Goal: Transaction & Acquisition: Purchase product/service

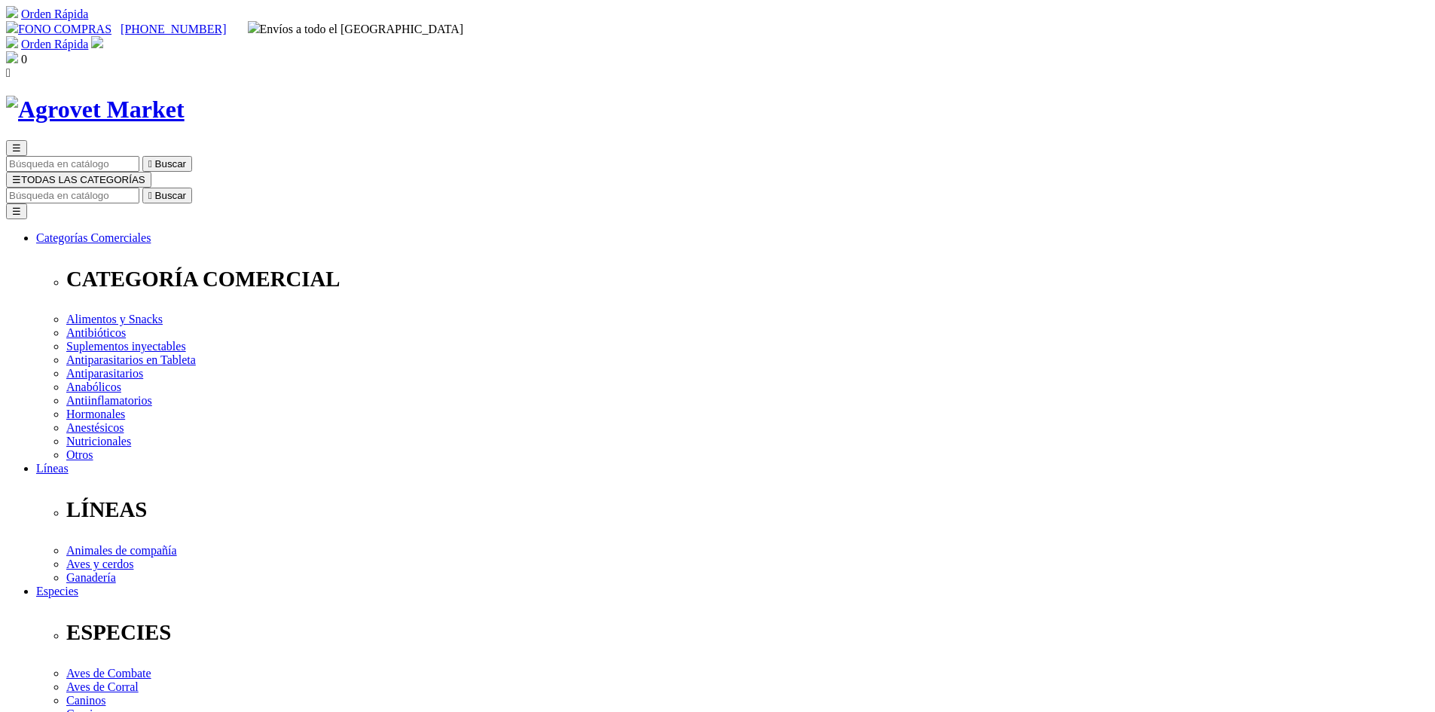
click at [139, 188] on input "Buscar" at bounding box center [72, 196] width 133 height 16
type input "virbac"
click at [142, 188] on button " Buscar" at bounding box center [167, 196] width 50 height 16
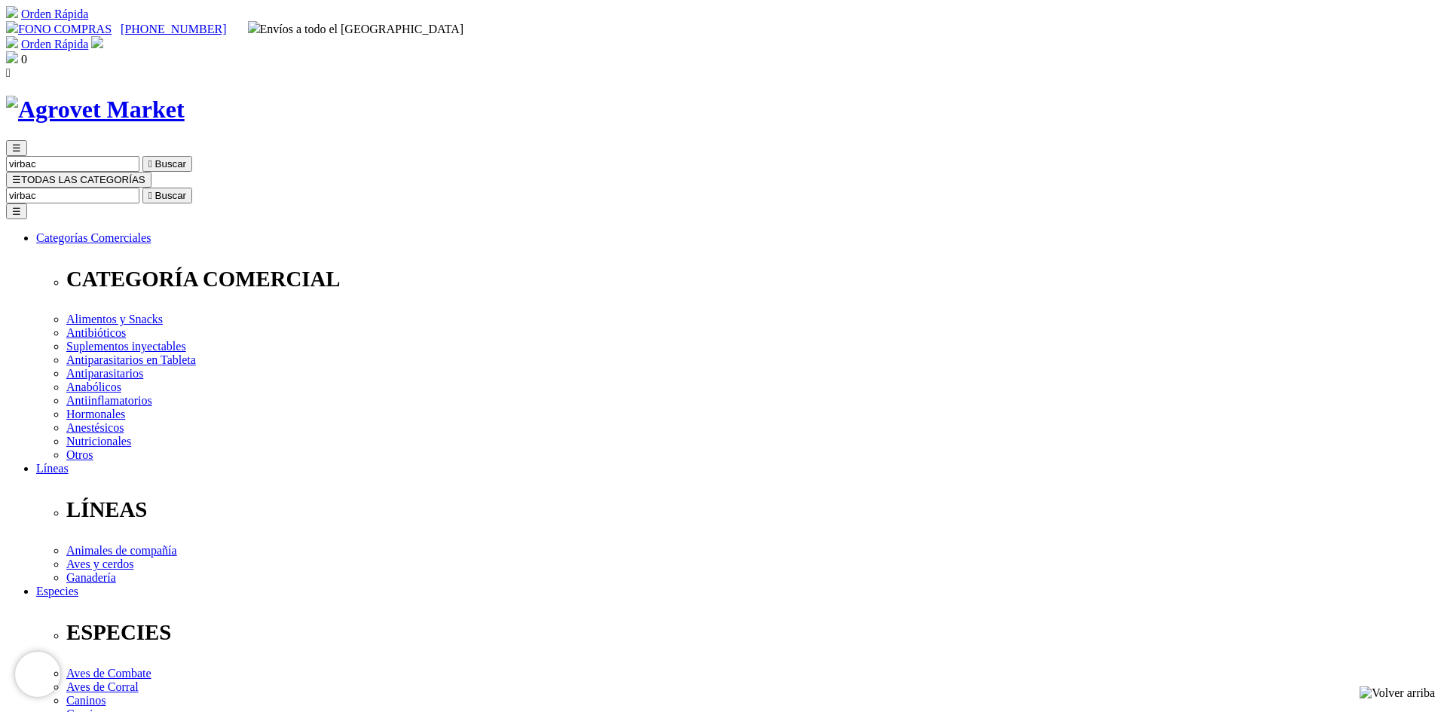
click at [139, 188] on input "virbac" at bounding box center [72, 196] width 133 height 16
click at [152, 190] on icon "" at bounding box center [150, 195] width 4 height 11
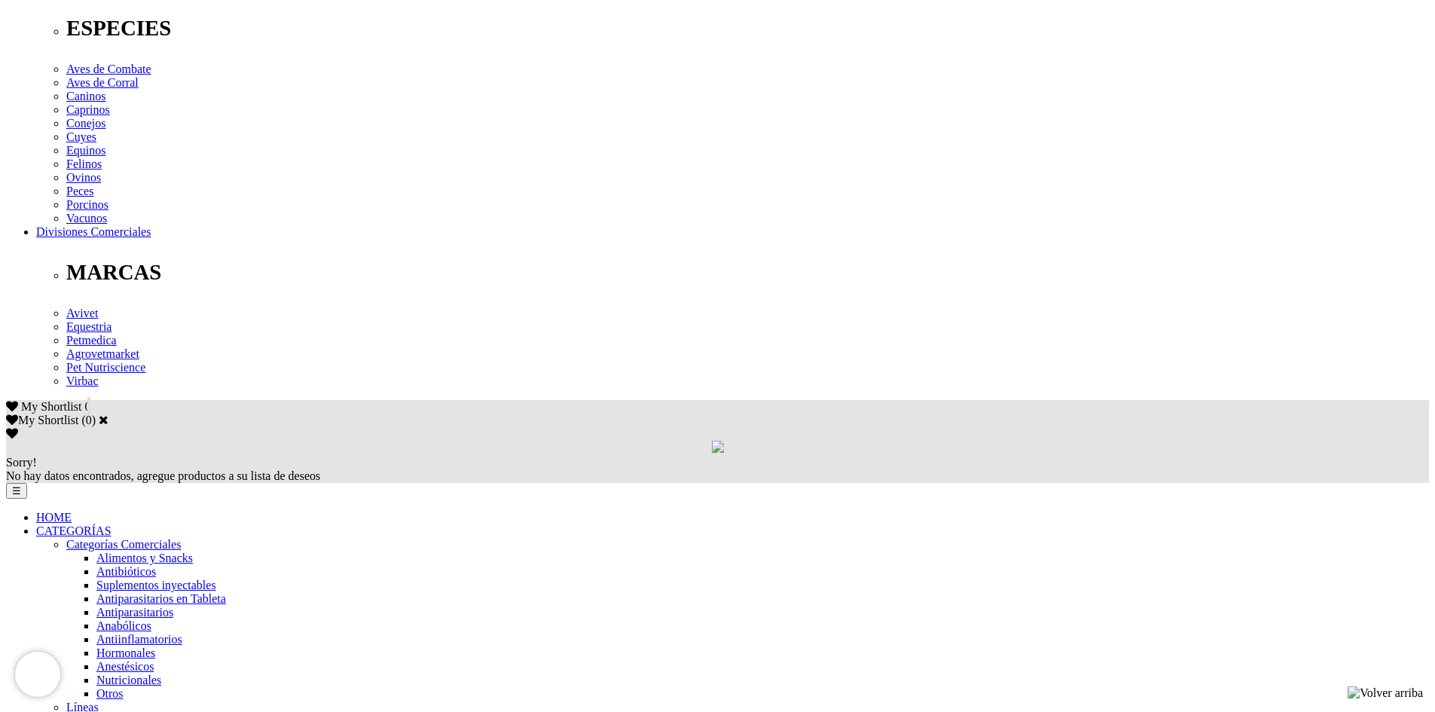
scroll to position [603, 0]
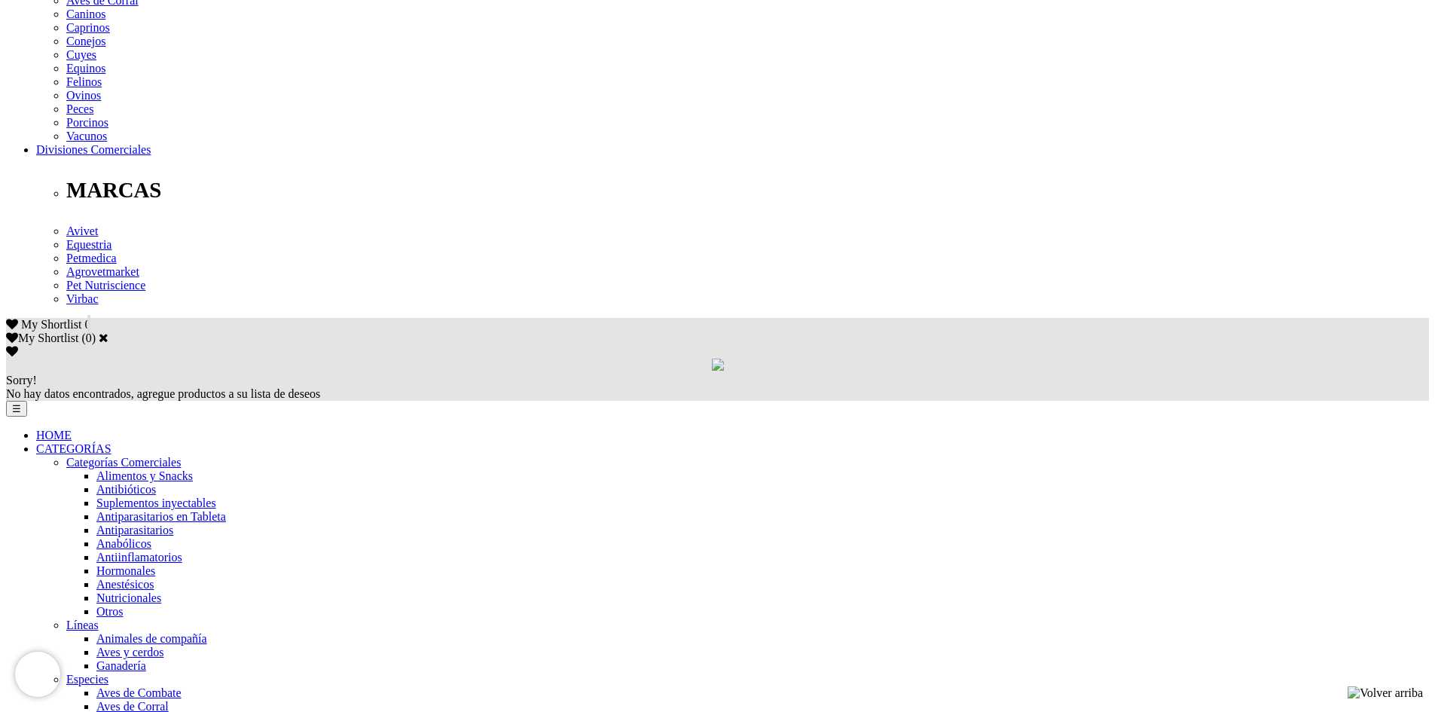
scroll to position [762, 0]
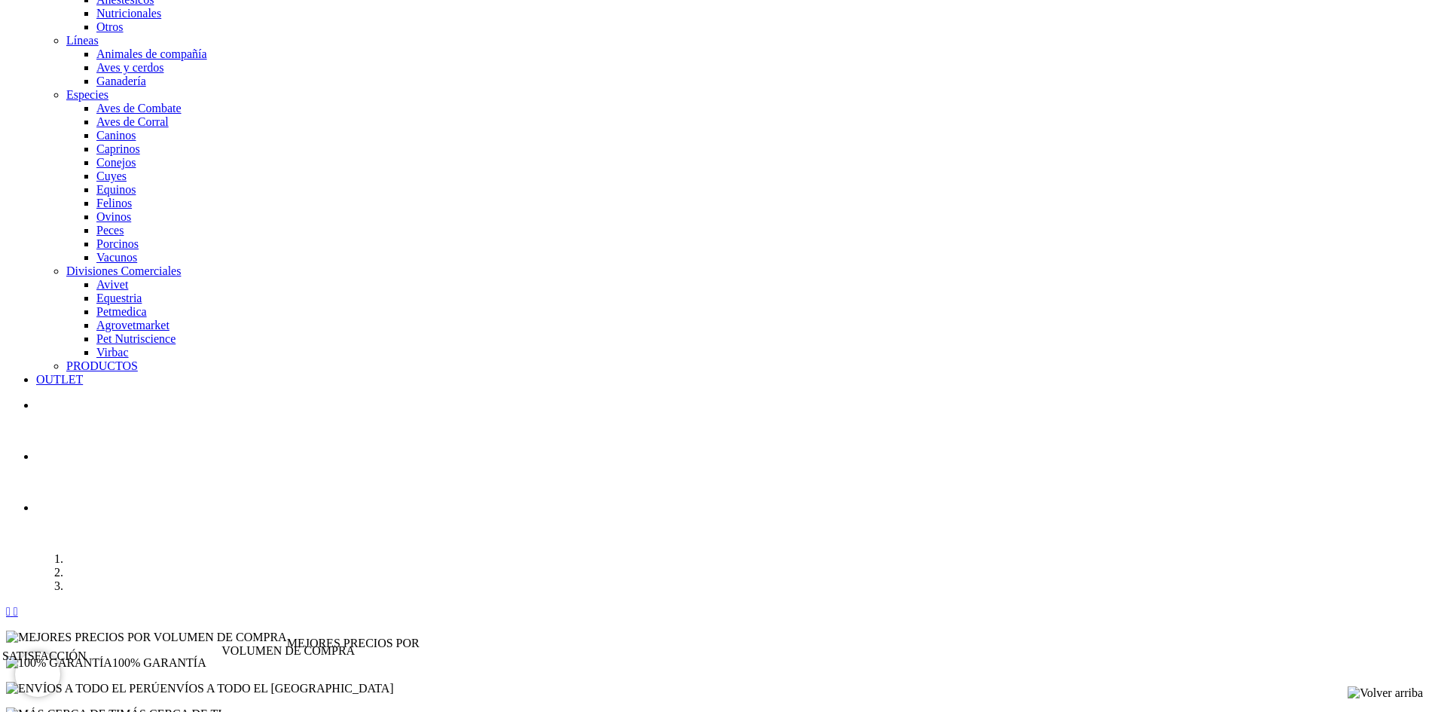
scroll to position [1289, 0]
